Goal: Task Accomplishment & Management: Manage account settings

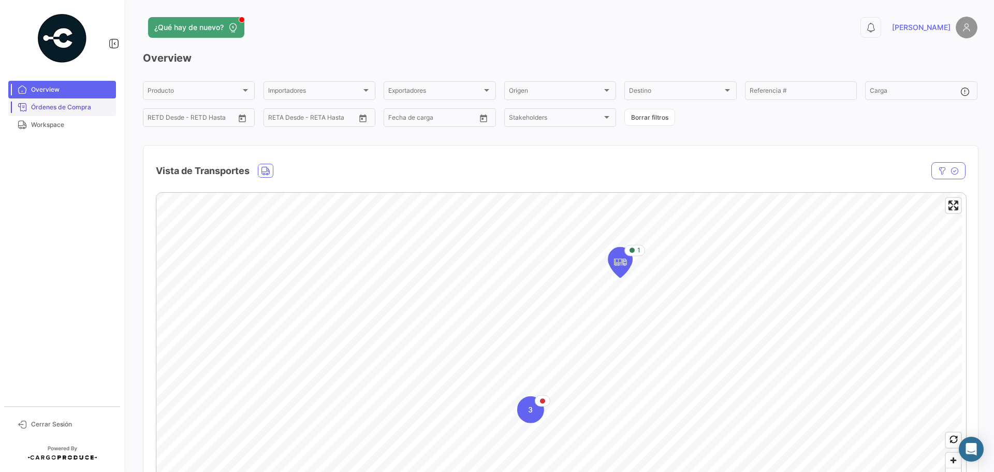
click at [51, 103] on span "Órdenes de Compra" at bounding box center [71, 106] width 81 height 9
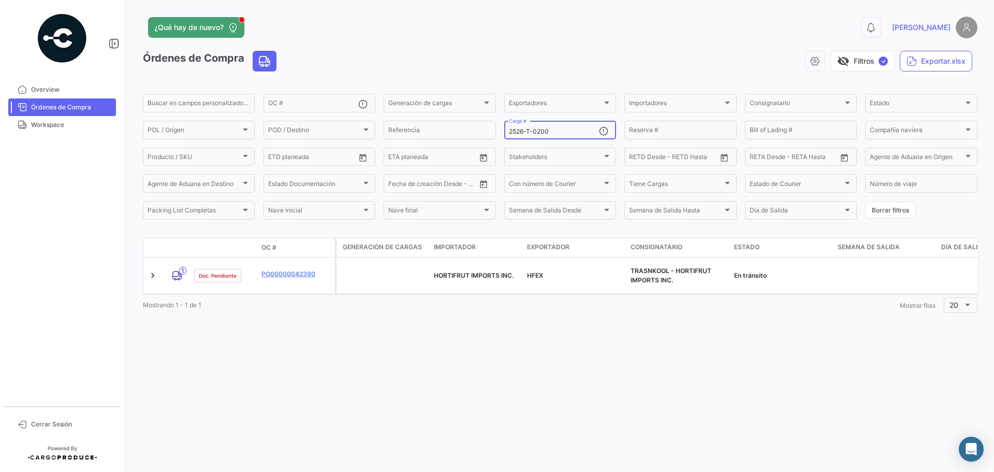
click at [568, 131] on input "2526-T-0200" at bounding box center [554, 131] width 90 height 7
click at [561, 131] on input "2526-T-0200" at bounding box center [554, 131] width 90 height 7
drag, startPoint x: 561, startPoint y: 131, endPoint x: 541, endPoint y: 131, distance: 20.2
click at [541, 131] on input "2526-T-0200" at bounding box center [554, 131] width 90 height 7
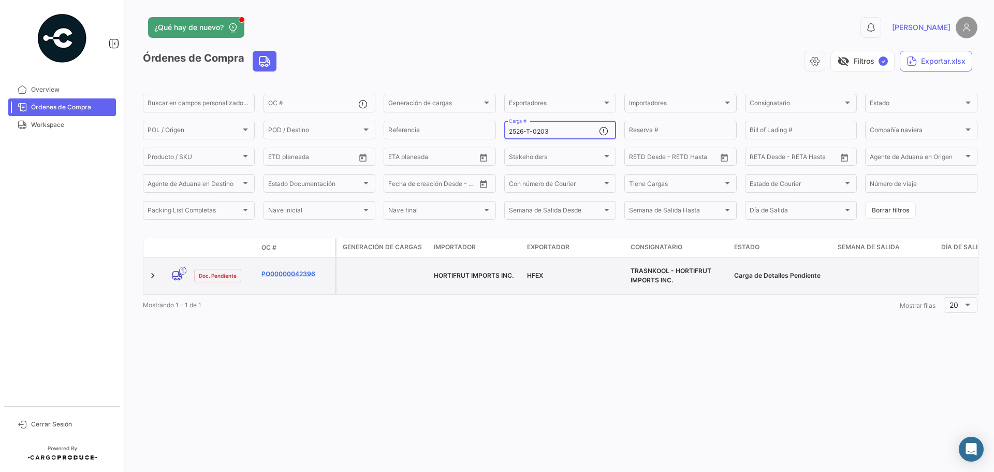
type input "2526-T-0203"
click at [289, 274] on link "PO00000042396" at bounding box center [295, 273] width 69 height 9
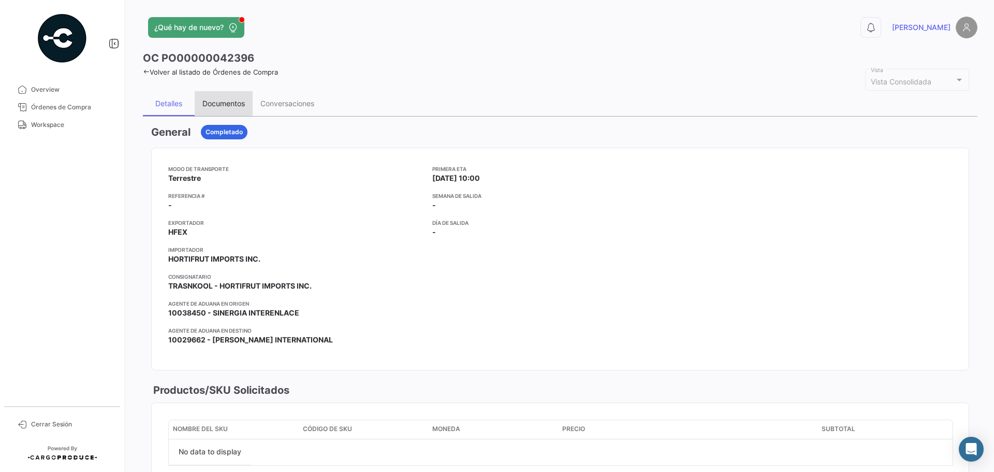
click at [225, 98] on div "Documentos" at bounding box center [224, 103] width 58 height 25
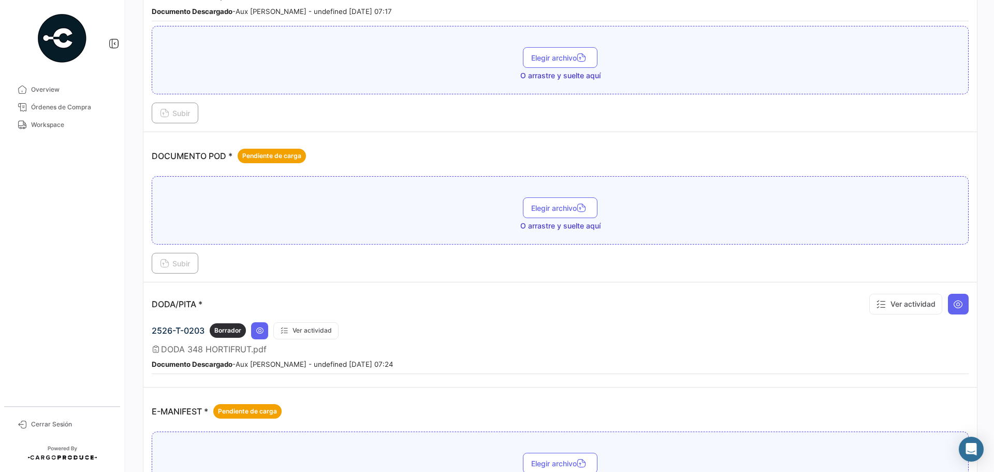
scroll to position [414, 0]
click at [553, 211] on span "Elegir archivo" at bounding box center [560, 207] width 58 height 9
click at [180, 260] on span "Subir" at bounding box center [175, 262] width 30 height 9
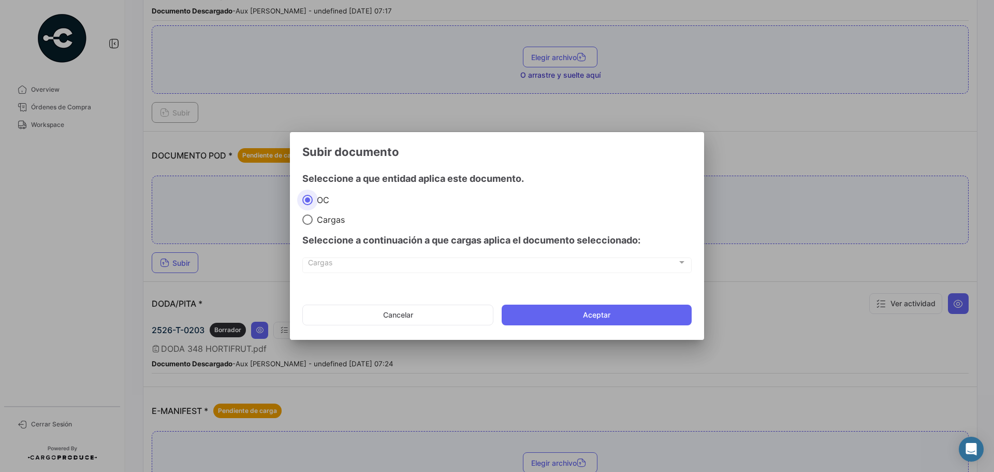
click at [317, 218] on span "Cargas" at bounding box center [329, 219] width 32 height 10
click at [313, 218] on input "Cargas" at bounding box center [307, 219] width 10 height 10
radio input "true"
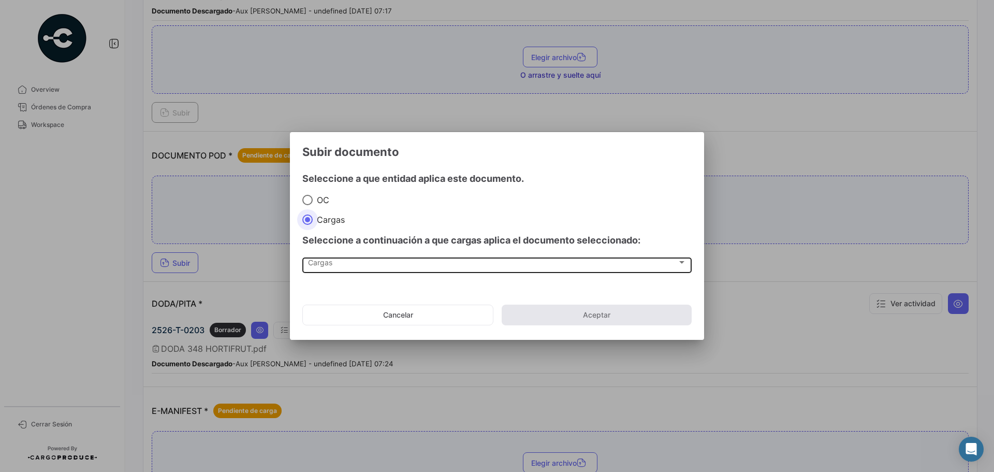
click at [324, 262] on span "Cargas" at bounding box center [492, 264] width 369 height 9
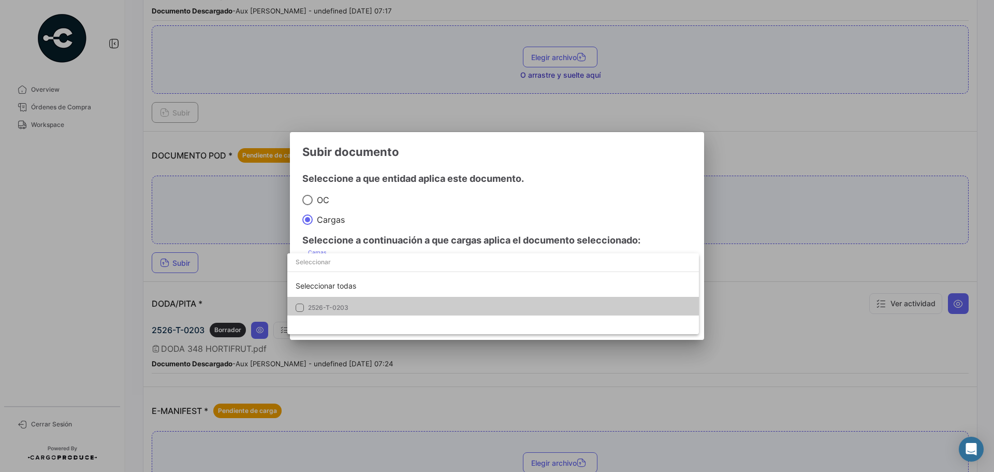
click at [332, 310] on span "2526-T-0203" at bounding box center [328, 307] width 40 height 8
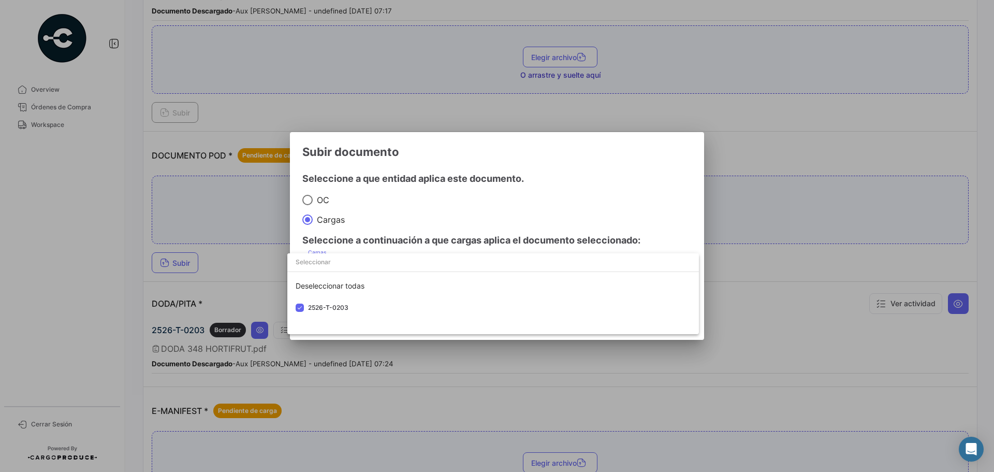
click at [630, 198] on div at bounding box center [497, 236] width 994 height 472
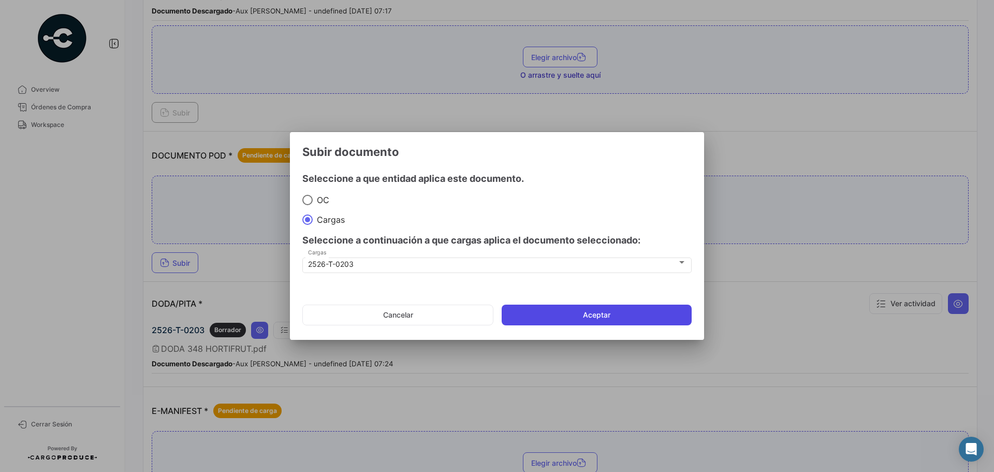
click at [607, 318] on button "Aceptar" at bounding box center [597, 314] width 190 height 21
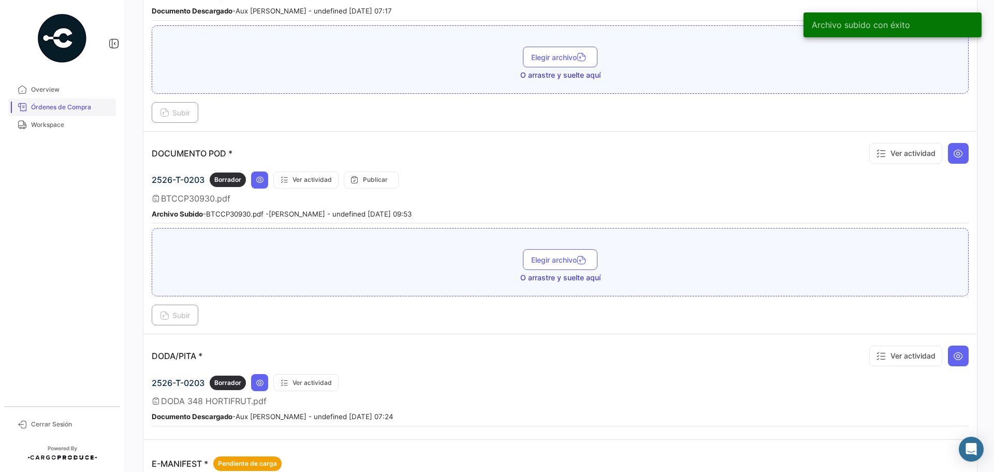
click at [56, 107] on span "Órdenes de Compra" at bounding box center [71, 106] width 81 height 9
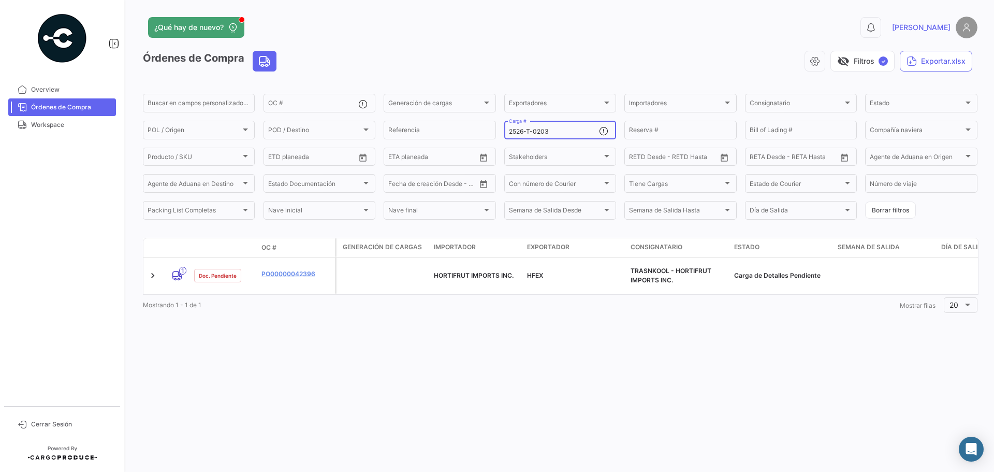
click at [551, 132] on input "2526-T-0203" at bounding box center [554, 131] width 90 height 7
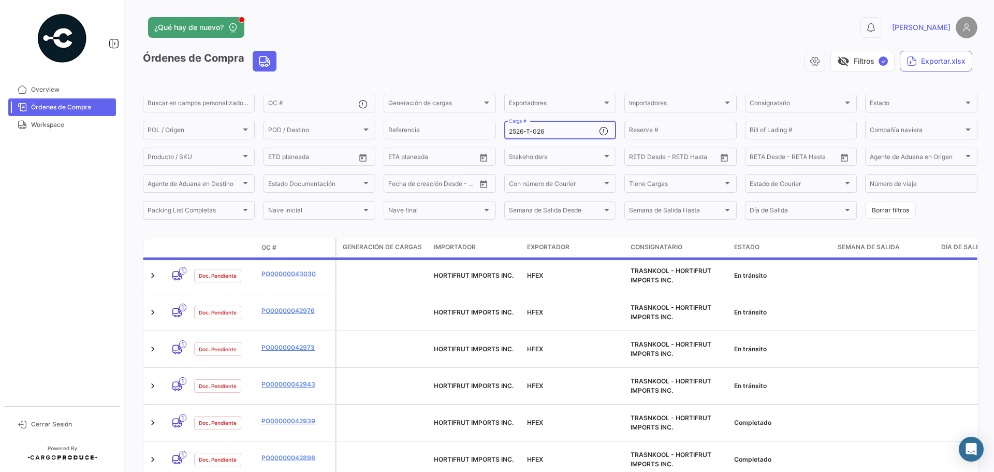
type input "2526-T-0261"
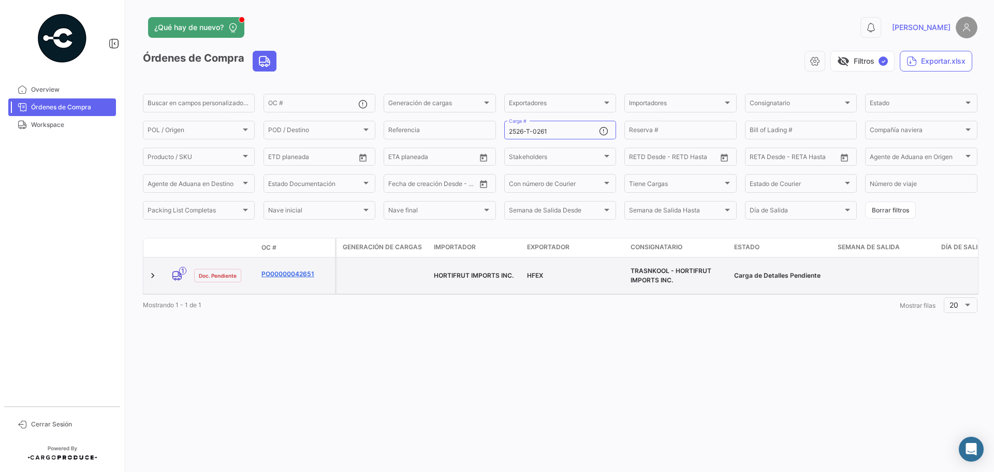
click at [296, 269] on link "PO00000042651" at bounding box center [295, 273] width 69 height 9
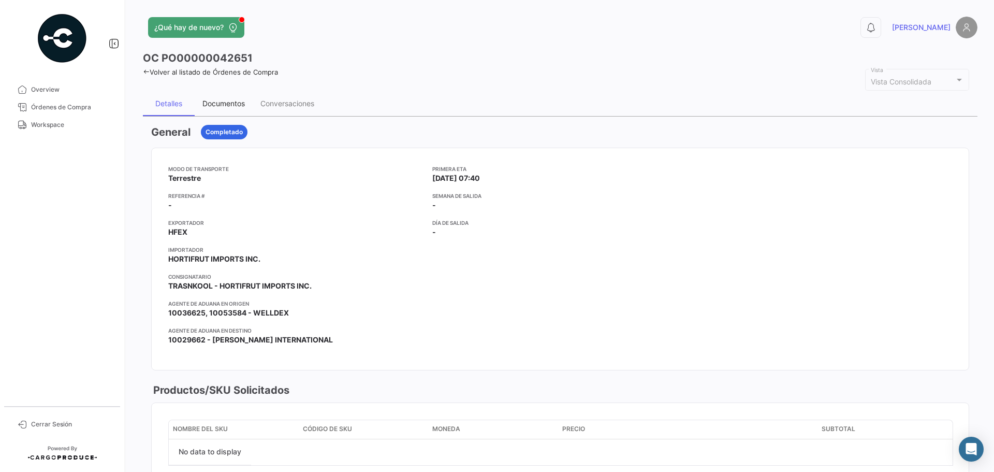
click at [219, 102] on div "Documentos" at bounding box center [223, 103] width 42 height 9
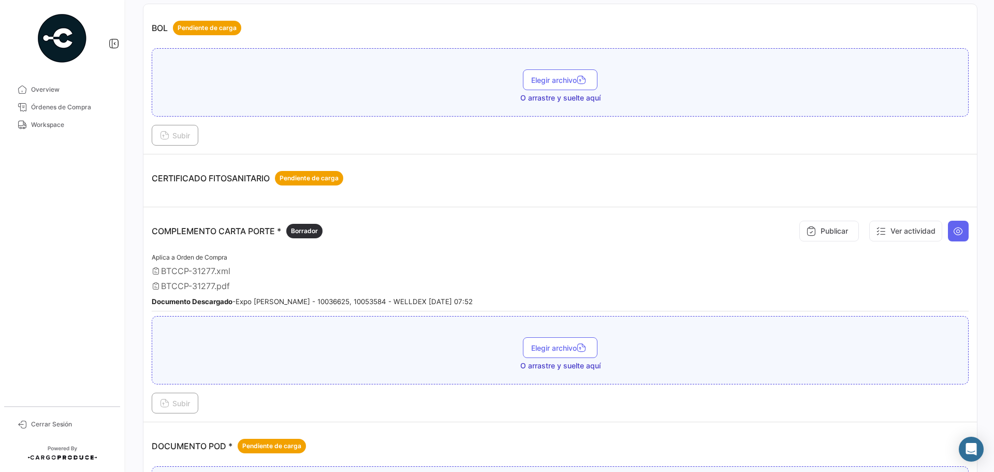
scroll to position [259, 0]
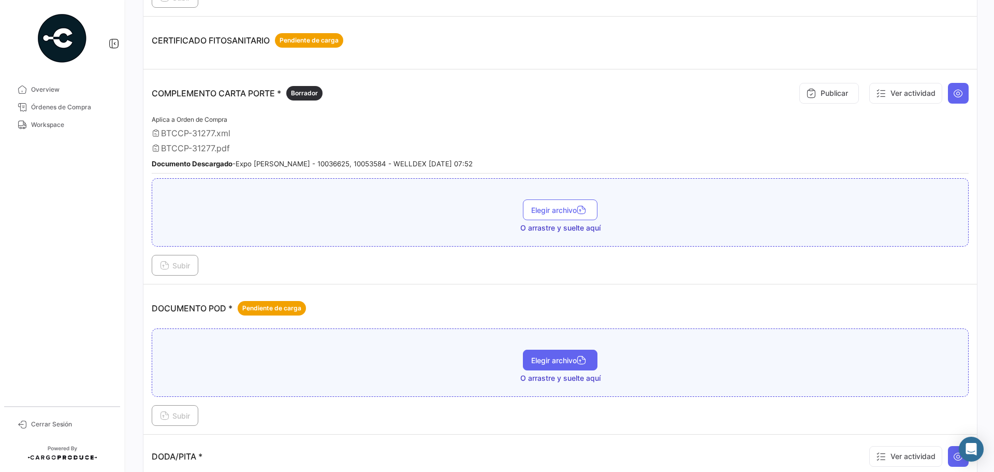
click at [555, 362] on span "Elegir archivo" at bounding box center [560, 360] width 58 height 9
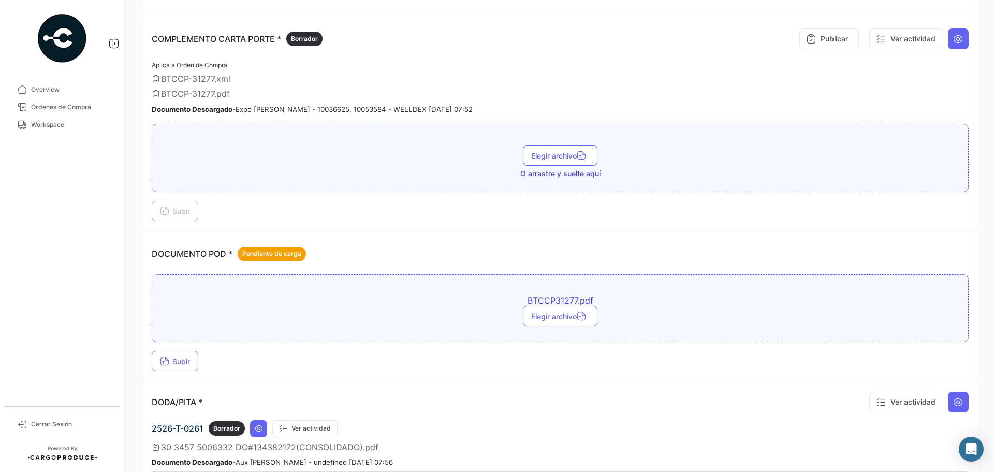
scroll to position [362, 0]
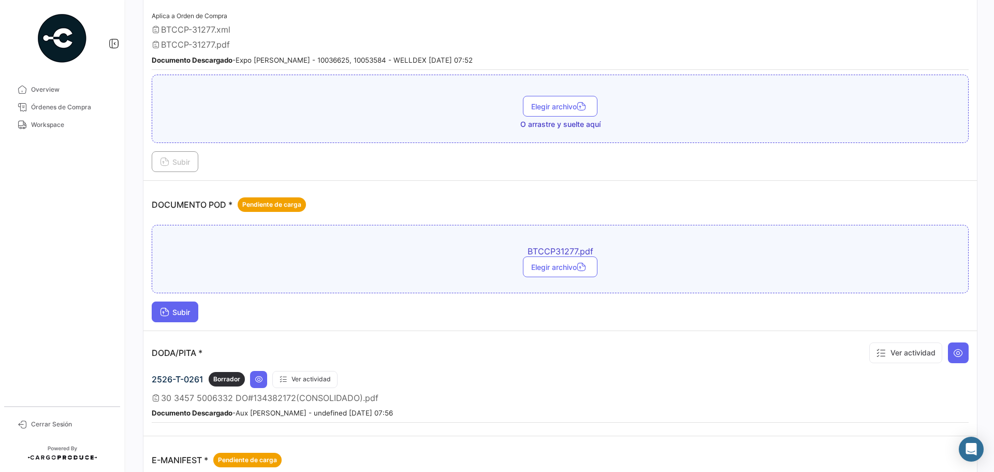
click at [186, 310] on span "Subir" at bounding box center [175, 311] width 30 height 9
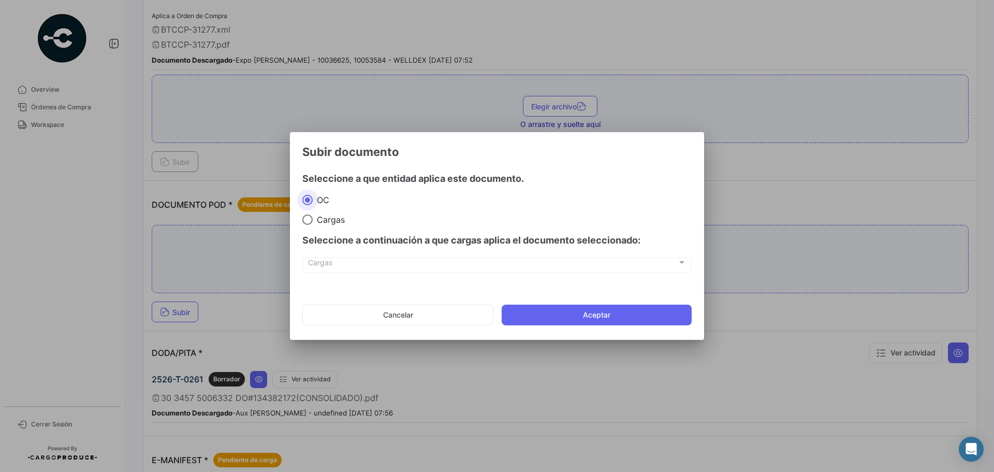
click at [310, 221] on span at bounding box center [307, 219] width 10 height 10
click at [310, 221] on input "Cargas" at bounding box center [307, 219] width 10 height 10
radio input "true"
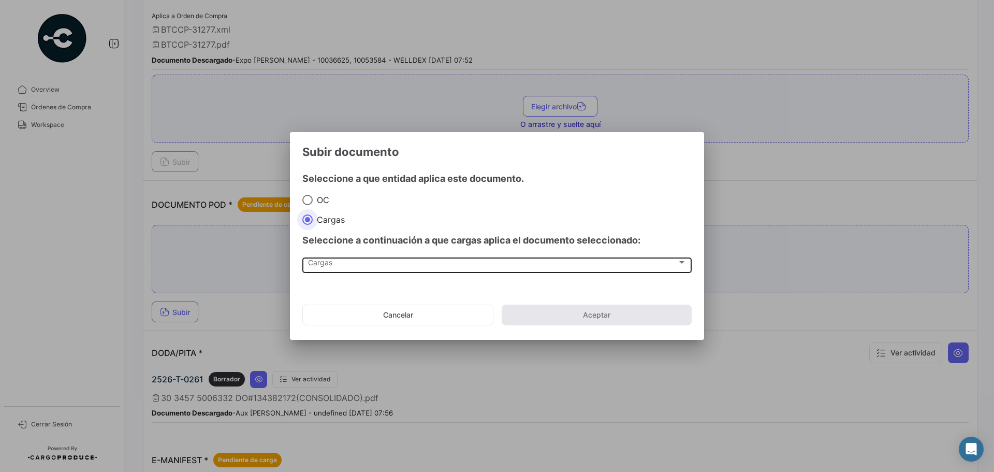
click at [322, 268] on span "Cargas" at bounding box center [492, 264] width 369 height 9
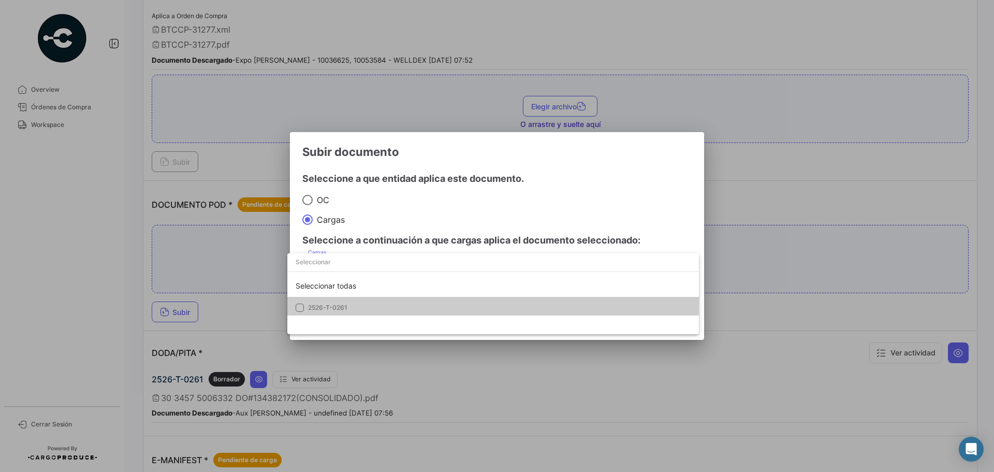
click at [324, 309] on span "2526-T-0261" at bounding box center [327, 307] width 39 height 8
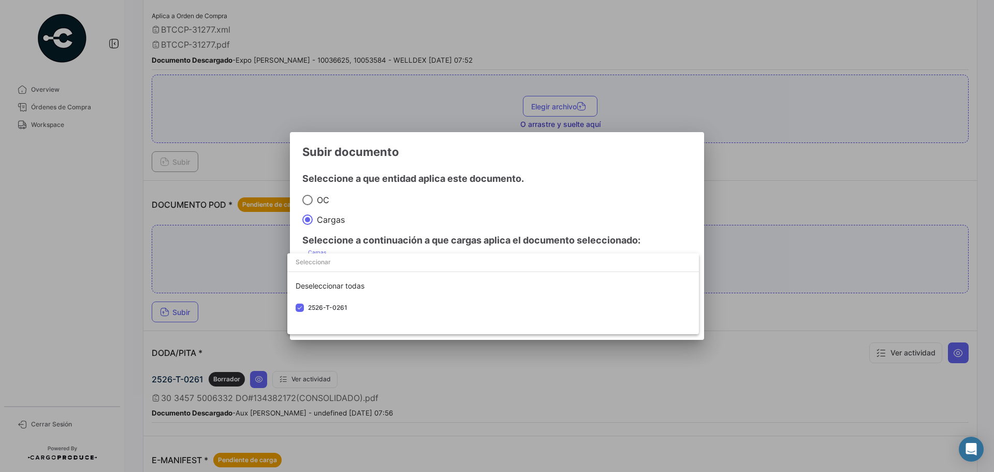
click at [592, 201] on div at bounding box center [497, 236] width 994 height 472
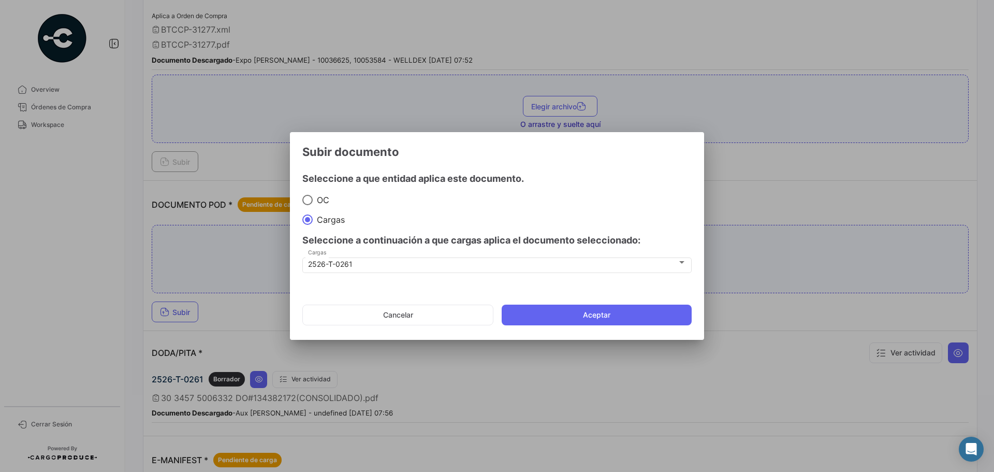
click at [594, 326] on mat-dialog-actions "Cancelar Aceptar" at bounding box center [496, 314] width 389 height 35
click at [585, 317] on button "Aceptar" at bounding box center [597, 314] width 190 height 21
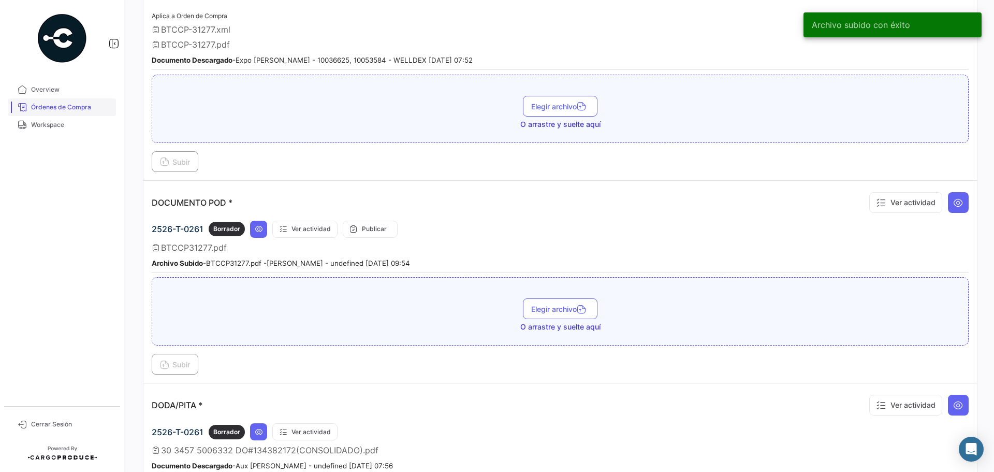
click at [52, 111] on span "Órdenes de Compra" at bounding box center [71, 106] width 81 height 9
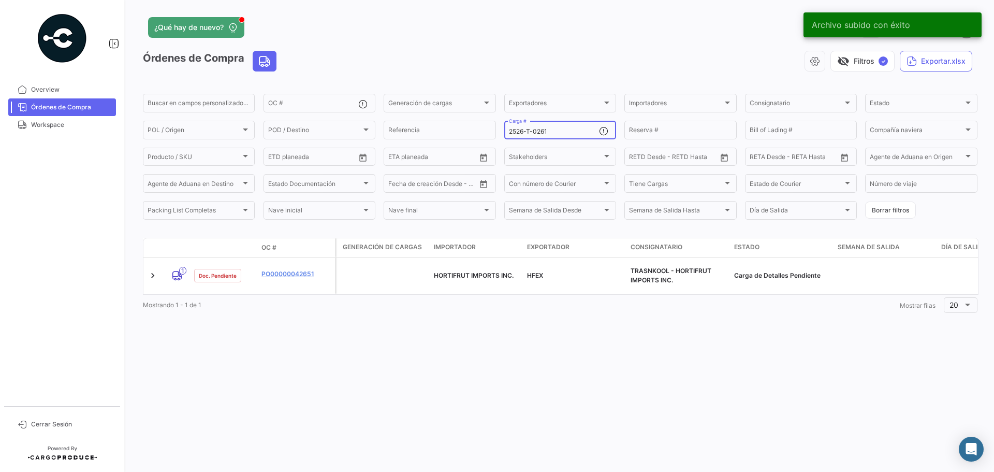
click at [564, 129] on input "2526-T-0261" at bounding box center [554, 131] width 90 height 7
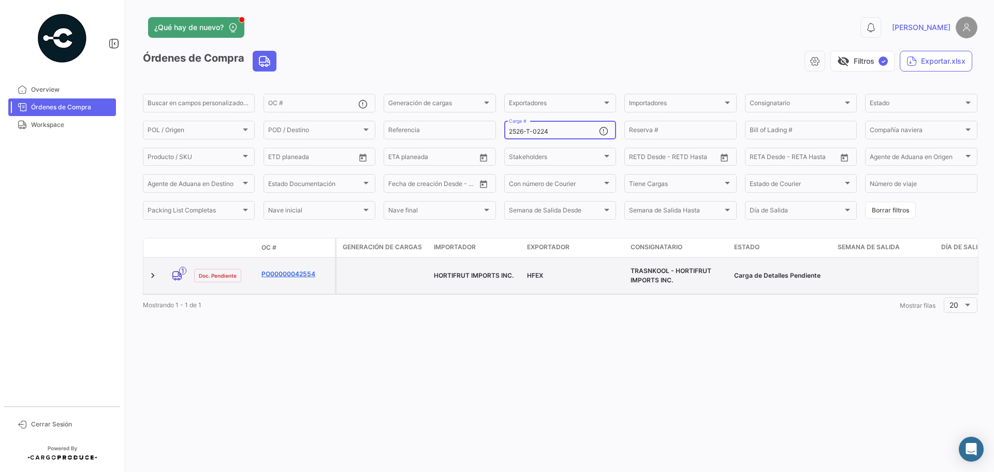
type input "2526-T-0224"
click at [283, 269] on link "PO00000042554" at bounding box center [295, 273] width 69 height 9
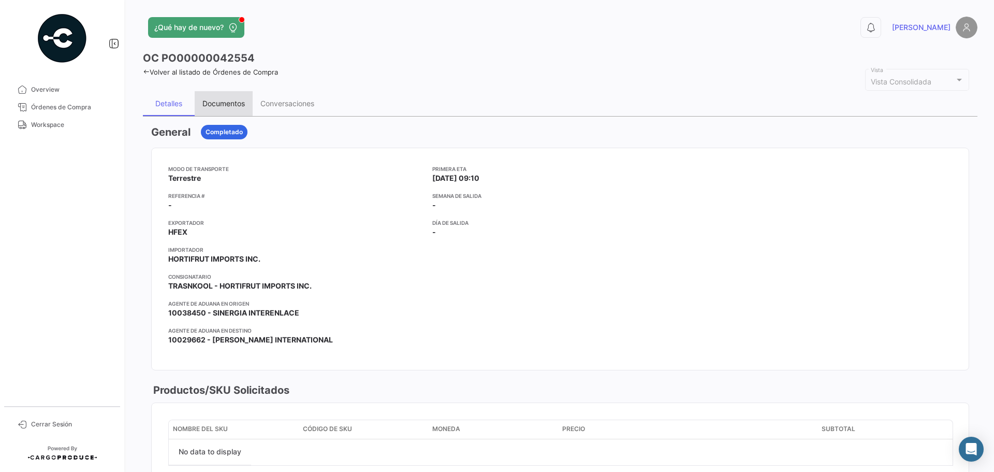
click at [219, 109] on div "Documentos" at bounding box center [224, 103] width 58 height 25
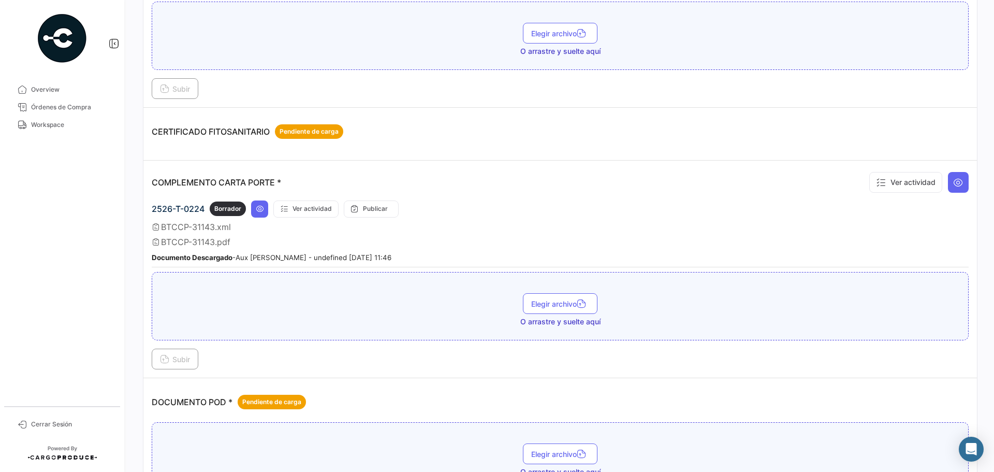
scroll to position [362, 0]
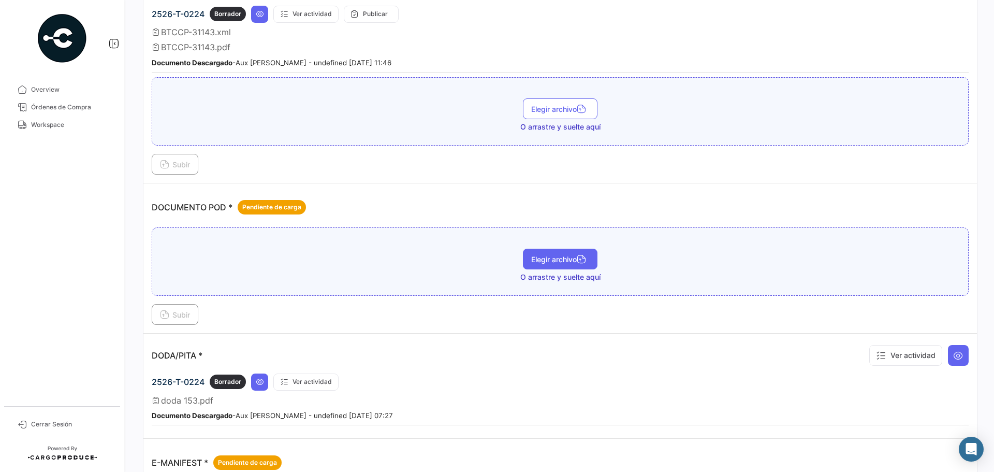
click at [540, 255] on span "Elegir archivo" at bounding box center [560, 259] width 58 height 9
click at [182, 314] on span "Subir" at bounding box center [175, 314] width 30 height 9
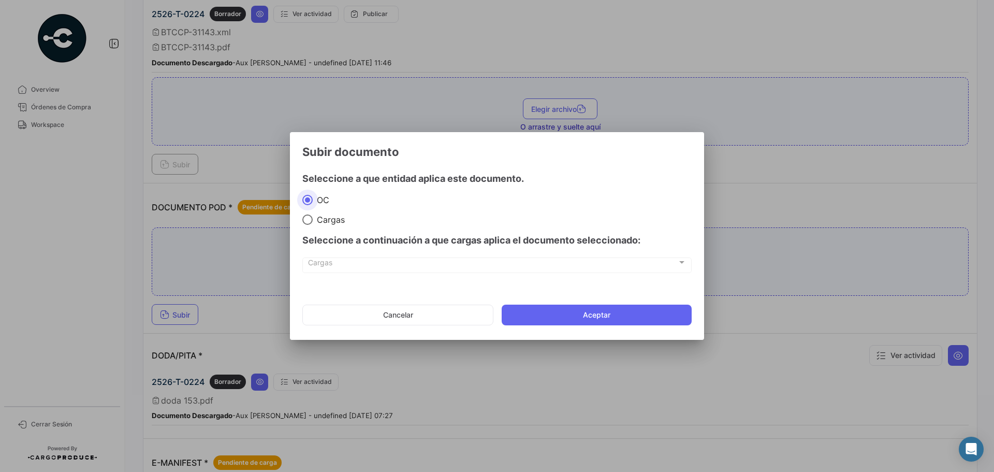
click at [306, 216] on span at bounding box center [307, 219] width 10 height 10
click at [306, 216] on input "Cargas" at bounding box center [307, 219] width 10 height 10
radio input "true"
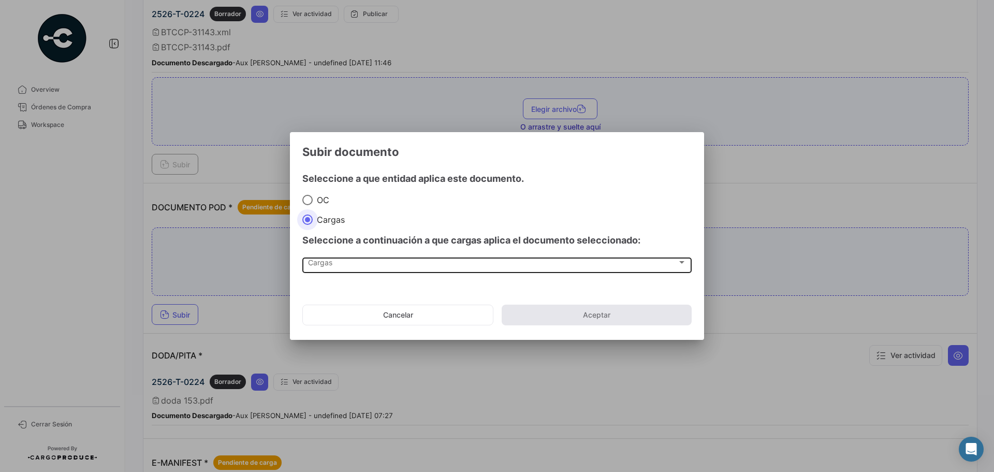
click at [321, 263] on span "Cargas" at bounding box center [492, 264] width 369 height 9
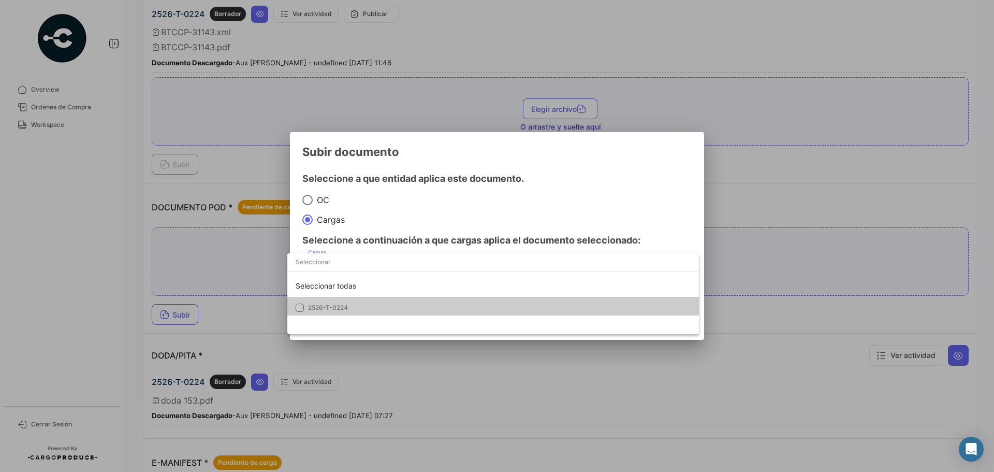
click at [336, 306] on span "2526-T-0224" at bounding box center [328, 307] width 40 height 8
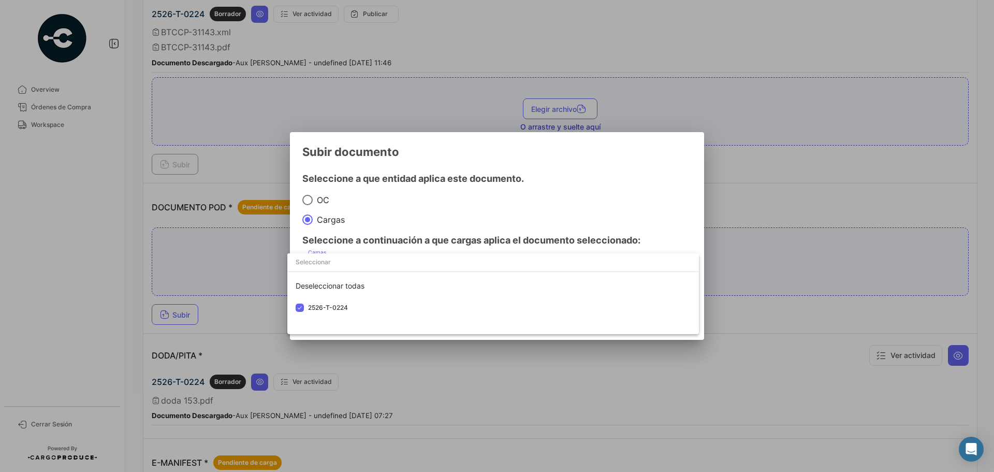
click at [568, 197] on div at bounding box center [497, 236] width 994 height 472
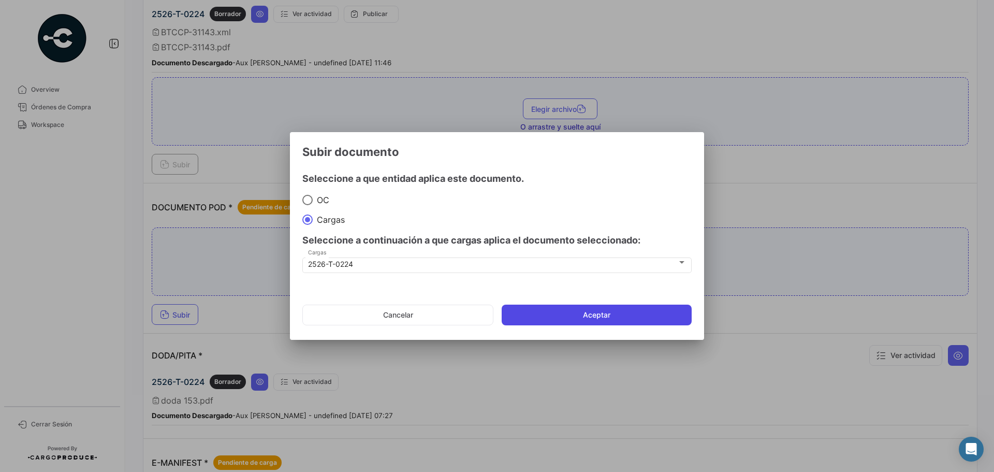
click at [587, 315] on button "Aceptar" at bounding box center [597, 314] width 190 height 21
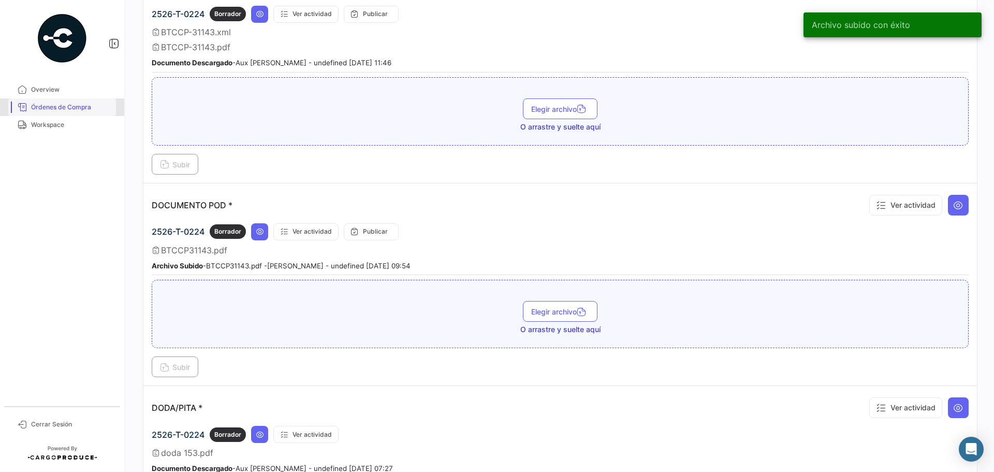
click at [61, 108] on span "Órdenes de Compra" at bounding box center [71, 106] width 81 height 9
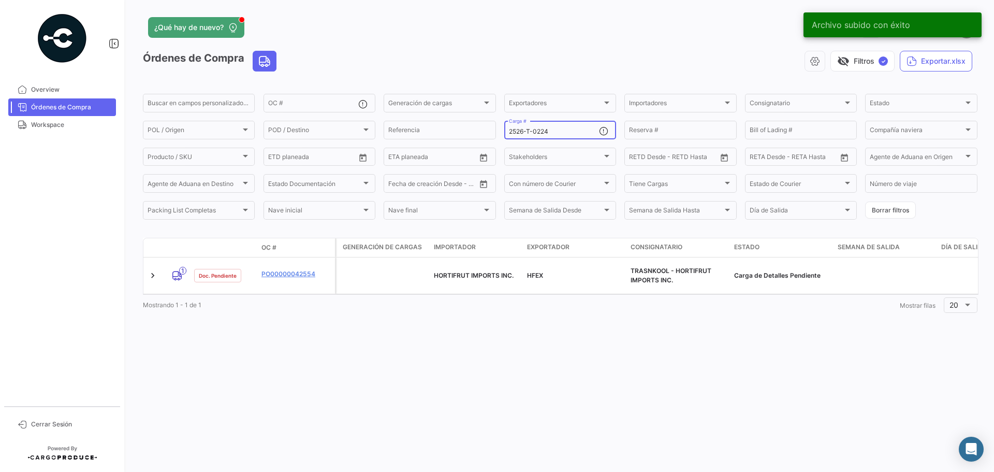
drag, startPoint x: 549, startPoint y: 136, endPoint x: 557, endPoint y: 133, distance: 8.7
click at [550, 136] on div "2526-T-0224 Carga #" at bounding box center [554, 129] width 90 height 20
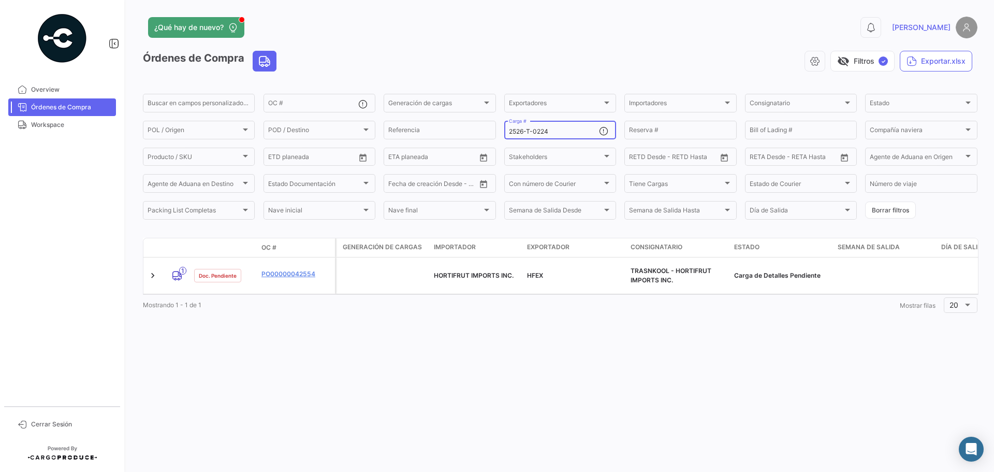
drag, startPoint x: 556, startPoint y: 130, endPoint x: 533, endPoint y: 131, distance: 22.8
click at [533, 131] on input "2526-T-0224" at bounding box center [554, 131] width 90 height 7
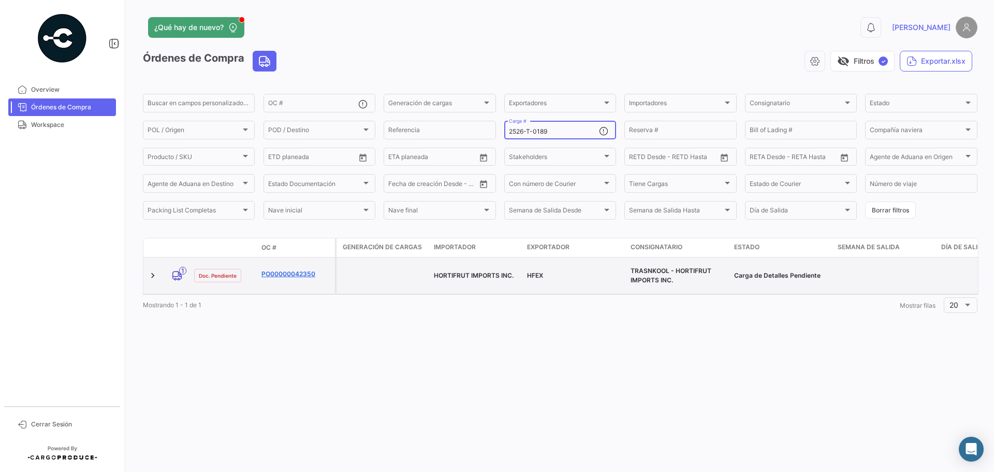
type input "2526-T-0189"
click at [272, 269] on link "PO00000042350" at bounding box center [295, 273] width 69 height 9
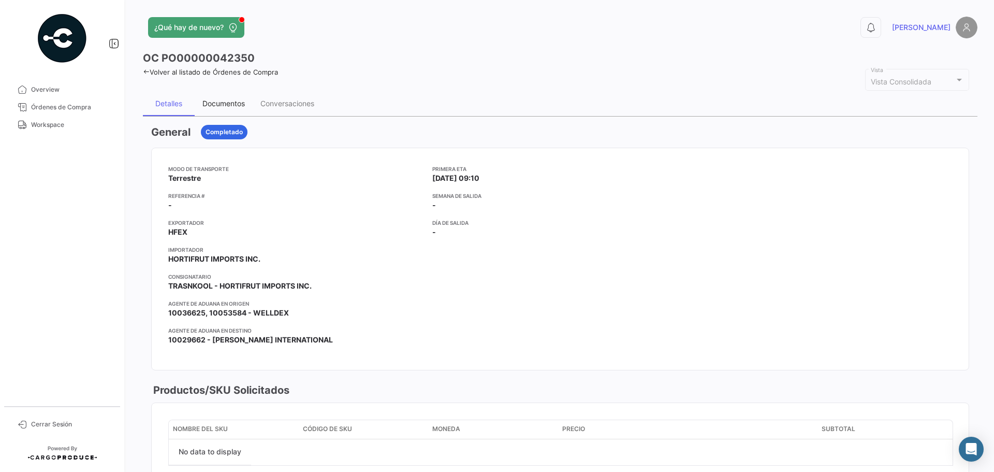
click at [227, 102] on div "Documentos" at bounding box center [223, 103] width 42 height 9
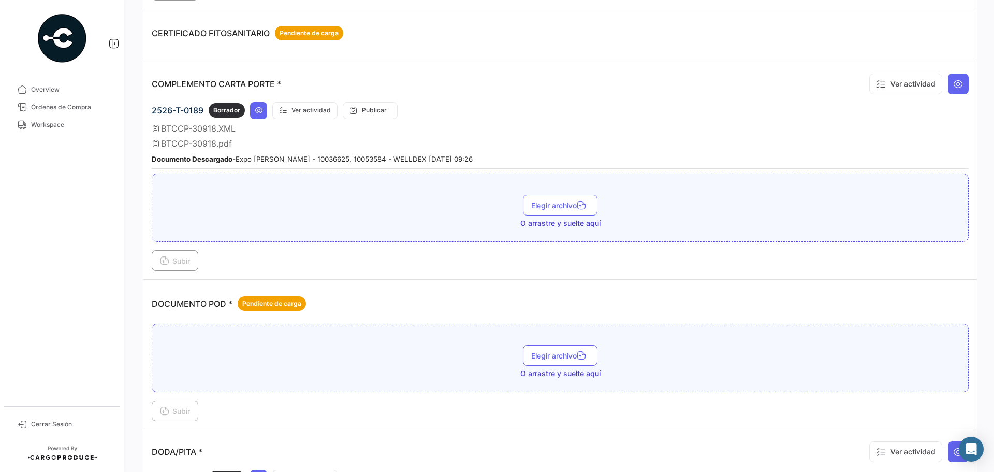
scroll to position [311, 0]
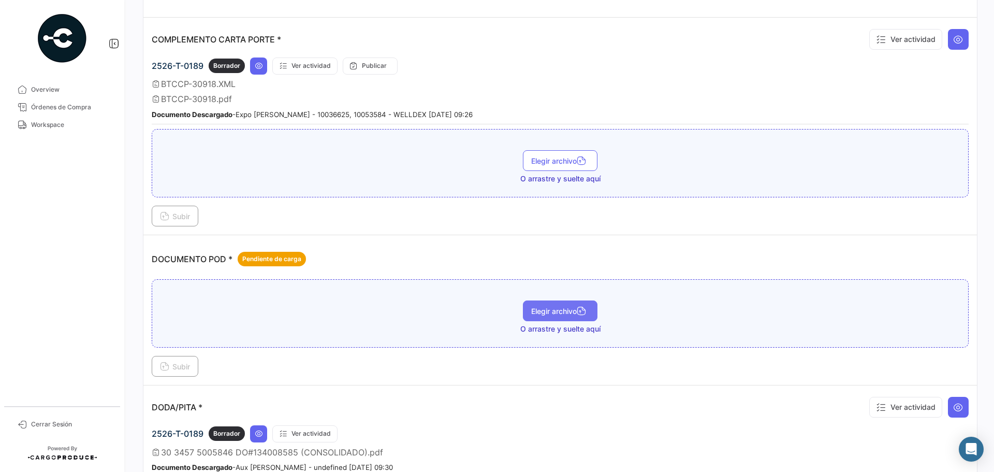
click at [563, 311] on span "Elegir archivo" at bounding box center [560, 310] width 58 height 9
click at [185, 369] on span "Subir" at bounding box center [175, 366] width 30 height 9
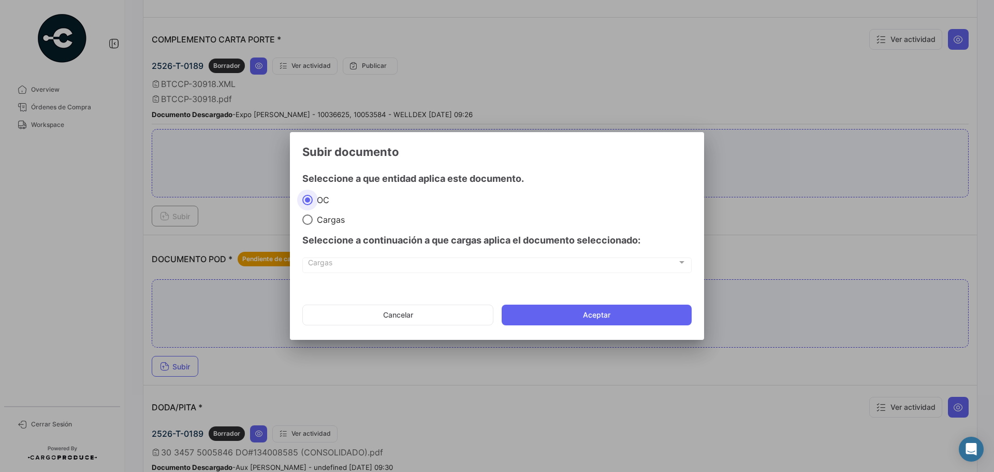
click at [307, 218] on span at bounding box center [307, 219] width 10 height 10
click at [307, 218] on input "Cargas" at bounding box center [307, 219] width 10 height 10
radio input "true"
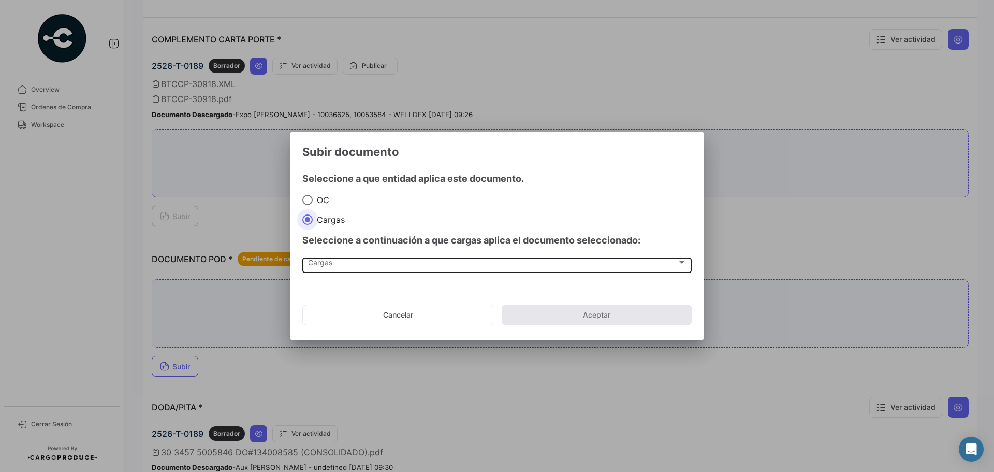
click at [321, 261] on span "Cargas" at bounding box center [492, 264] width 369 height 9
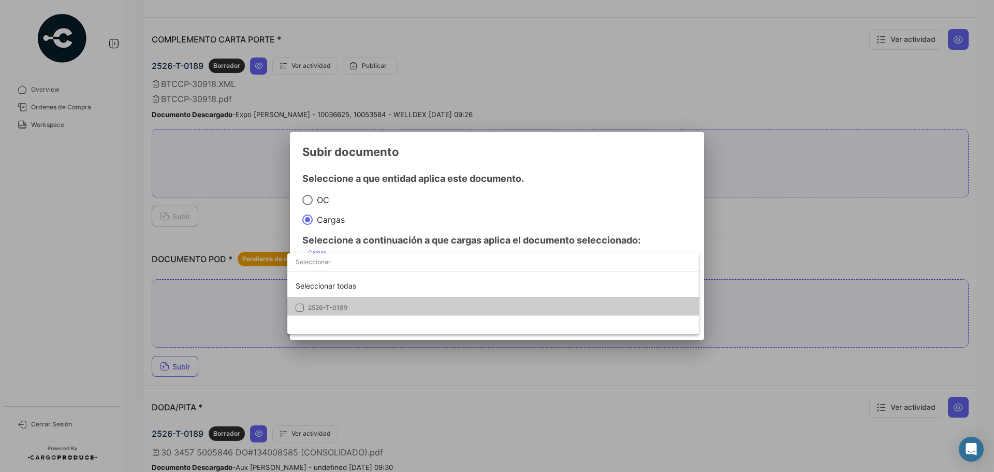
click at [326, 301] on mat-option "2526-T-0189" at bounding box center [493, 308] width 412 height 22
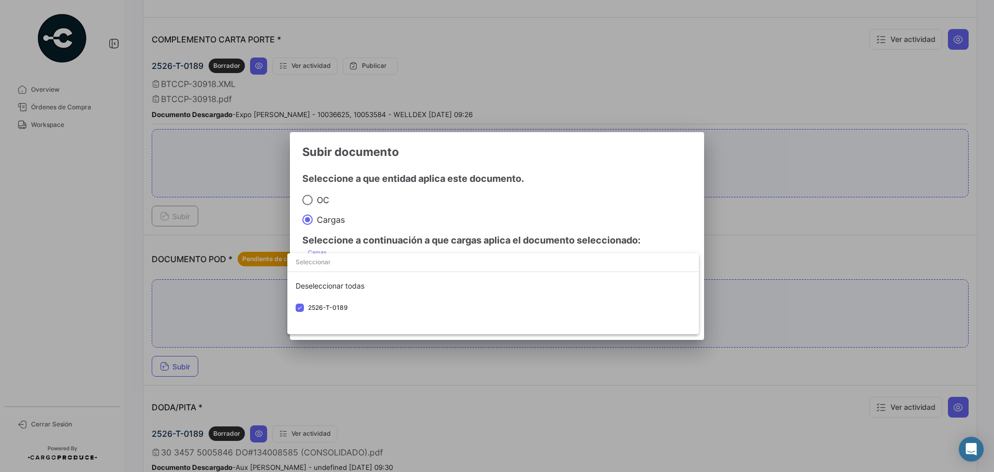
click at [565, 196] on div at bounding box center [497, 236] width 994 height 472
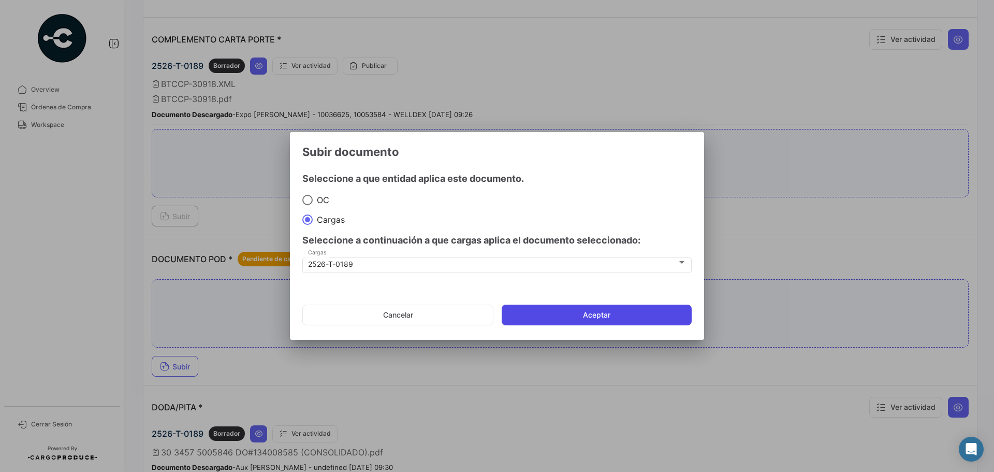
click at [593, 308] on button "Aceptar" at bounding box center [597, 314] width 190 height 21
